Goal: Task Accomplishment & Management: Manage account settings

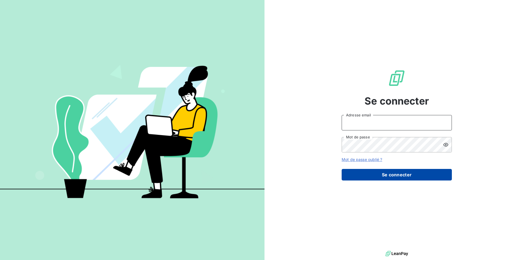
type input "[EMAIL_ADDRESS][DOMAIN_NAME]"
click at [391, 176] on button "Se connecter" at bounding box center [396, 175] width 110 height 12
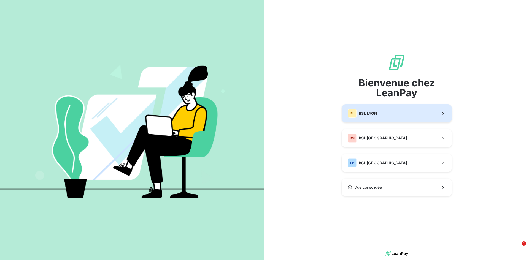
click at [389, 112] on button "BL BSL LYON" at bounding box center [396, 113] width 110 height 18
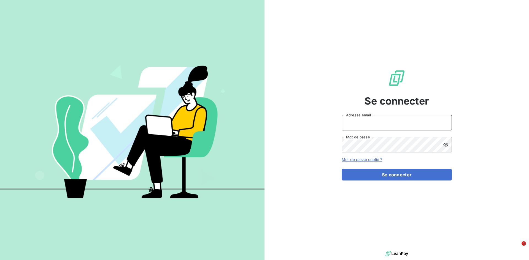
type input "[EMAIL_ADDRESS][DOMAIN_NAME]"
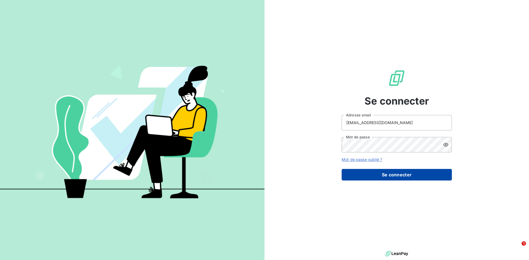
click at [400, 178] on button "Se connecter" at bounding box center [396, 175] width 110 height 12
